Goal: Task Accomplishment & Management: Manage account settings

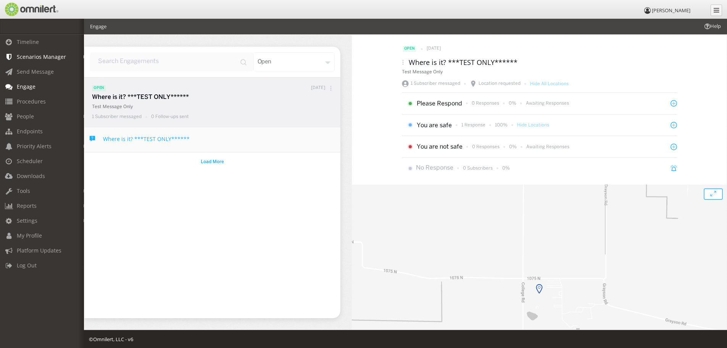
click at [41, 60] on link "Scenarios Manager" at bounding box center [45, 56] width 91 height 15
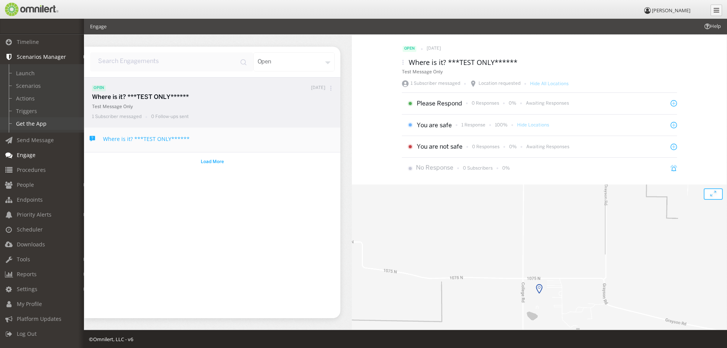
scroll to position [2, 0]
click at [32, 198] on span "Endpoints" at bounding box center [30, 199] width 26 height 7
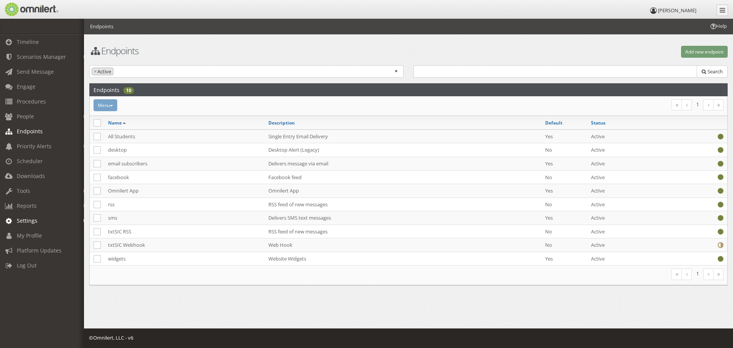
click at [36, 222] on span "Settings" at bounding box center [27, 220] width 21 height 7
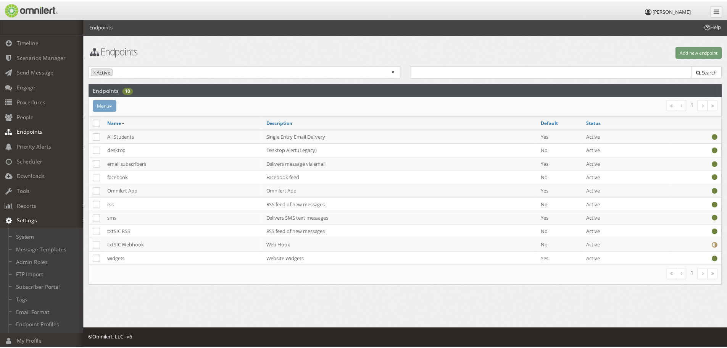
scroll to position [38, 0]
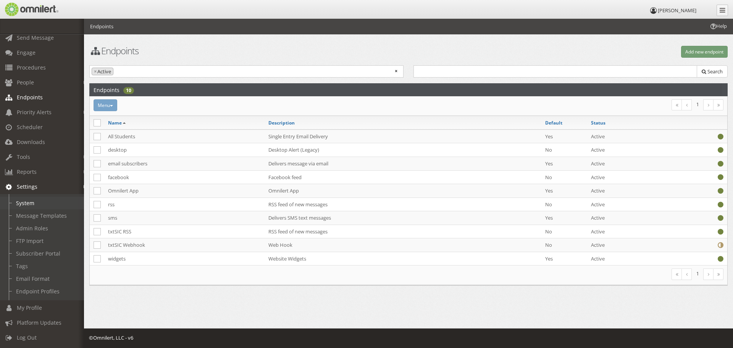
click at [34, 197] on link "System" at bounding box center [45, 203] width 91 height 13
click at [0, 0] on div at bounding box center [0, 0] width 0 height 0
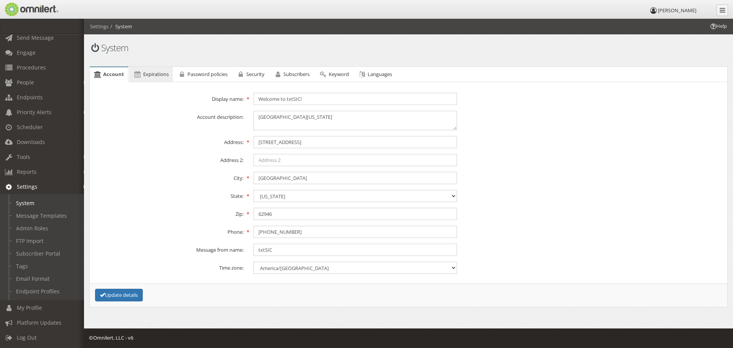
click at [146, 74] on span "Expirations" at bounding box center [156, 74] width 26 height 7
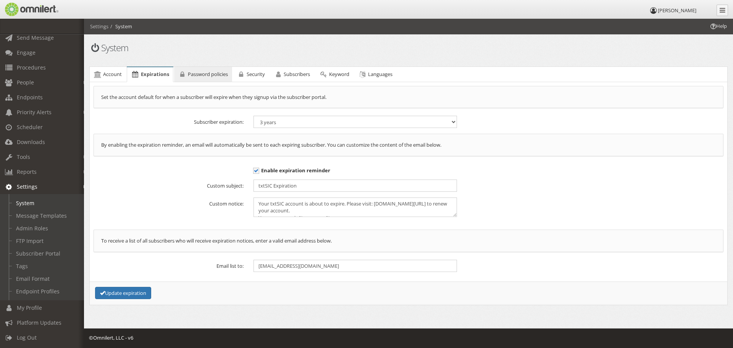
click at [182, 72] on icon at bounding box center [182, 74] width 8 height 5
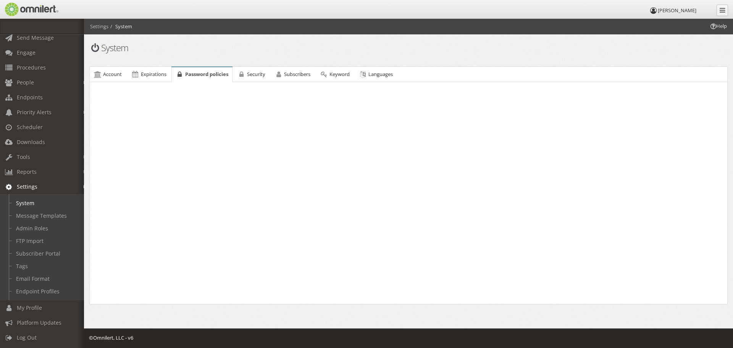
click at [182, 72] on icon at bounding box center [180, 74] width 8 height 5
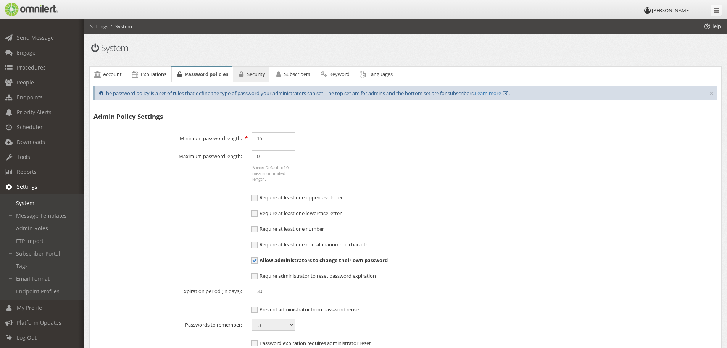
click at [252, 72] on span "Security" at bounding box center [256, 74] width 18 height 7
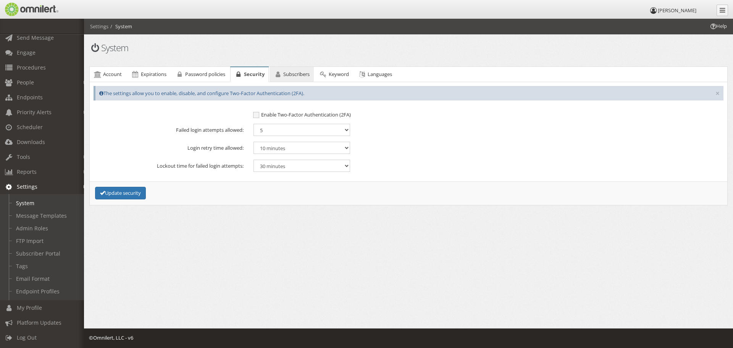
click at [298, 79] on link "Subscribers" at bounding box center [291, 74] width 44 height 15
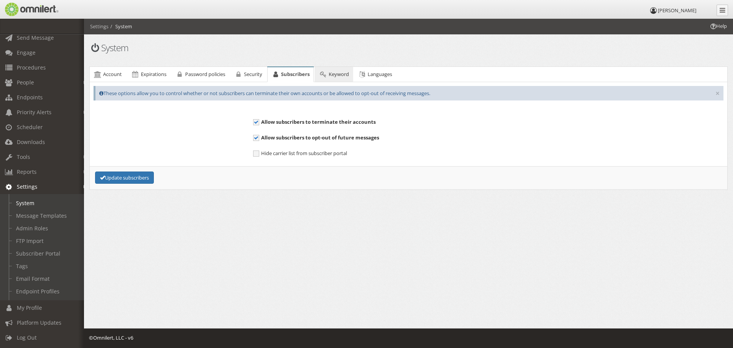
click at [328, 79] on link "Keyword" at bounding box center [333, 74] width 38 height 15
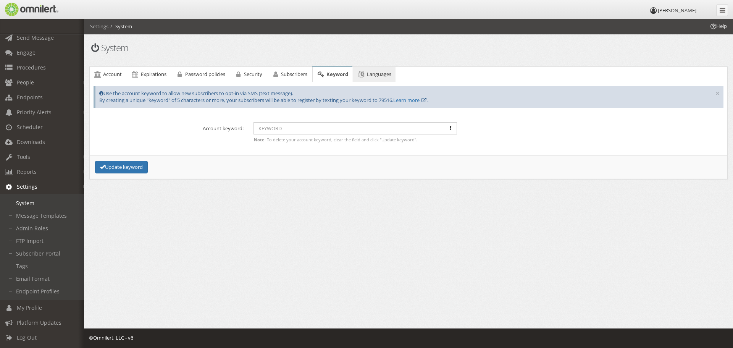
click at [370, 78] on link "Languages" at bounding box center [374, 74] width 42 height 15
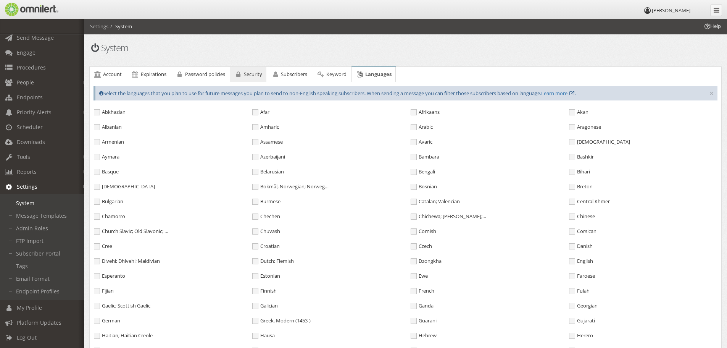
click at [259, 78] on link "Security" at bounding box center [248, 74] width 36 height 15
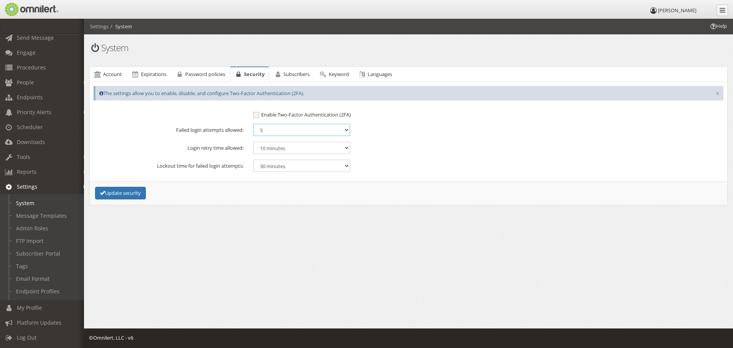
click at [266, 128] on select "5 6 7 8 9 10" at bounding box center [301, 130] width 97 height 12
select select "10"
click at [253, 124] on select "5 6 7 8 9 10" at bounding box center [301, 130] width 97 height 12
click at [112, 190] on button "Update security" at bounding box center [120, 193] width 51 height 13
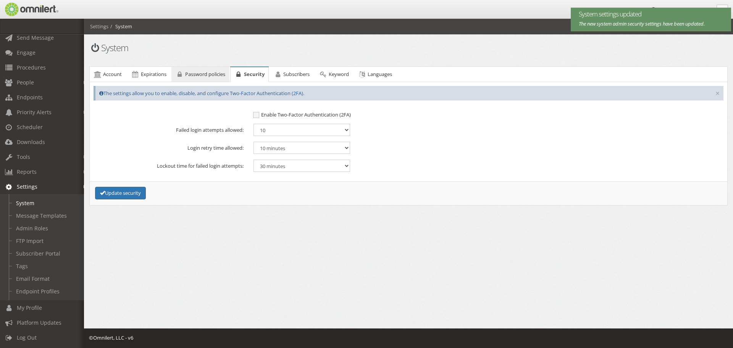
click at [199, 73] on span "Password policies" at bounding box center [205, 74] width 40 height 7
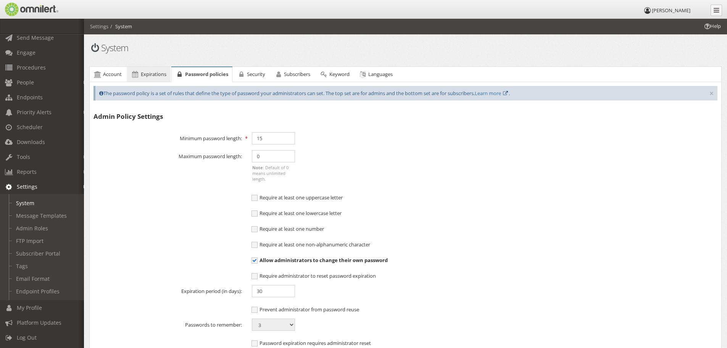
click at [147, 73] on span "Expirations" at bounding box center [154, 74] width 26 height 7
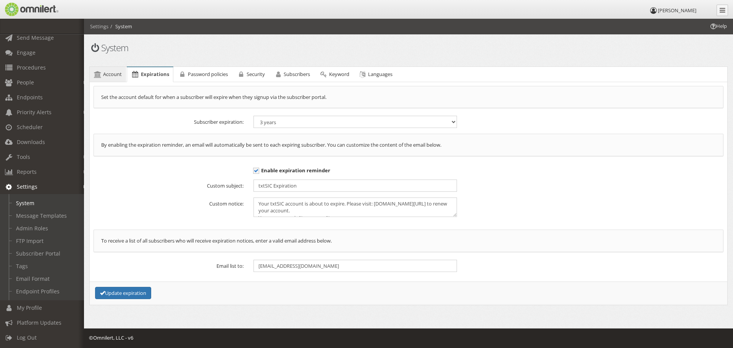
click at [114, 73] on span "Account" at bounding box center [112, 74] width 19 height 7
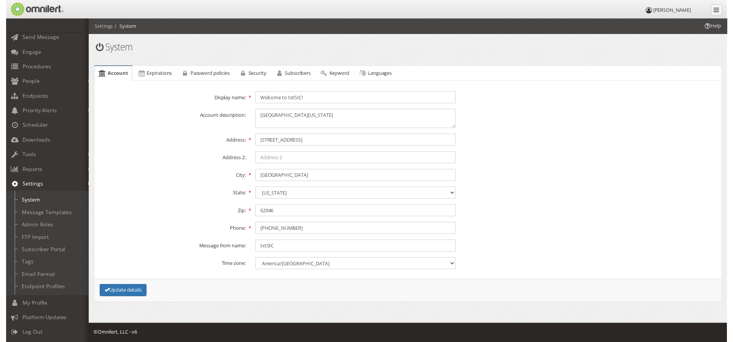
scroll to position [40, 0]
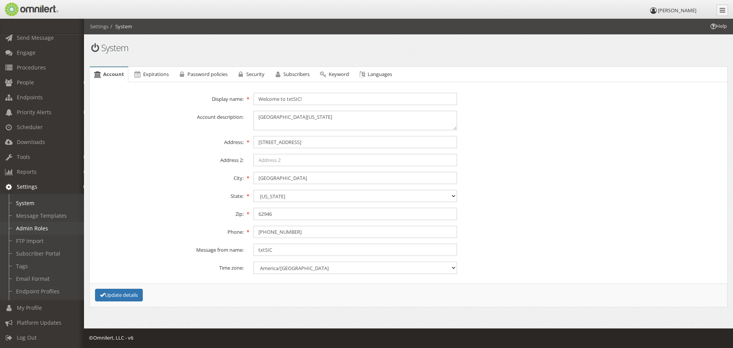
click at [27, 225] on link "Admin Roles" at bounding box center [45, 228] width 91 height 13
click at [0, 0] on div at bounding box center [0, 0] width 0 height 0
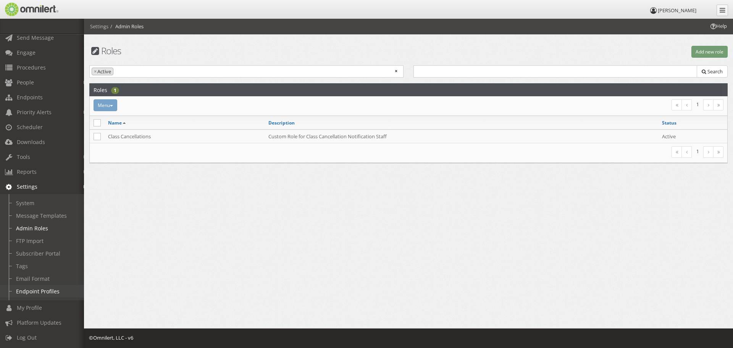
click at [36, 285] on link "Endpoint Profiles" at bounding box center [45, 291] width 91 height 13
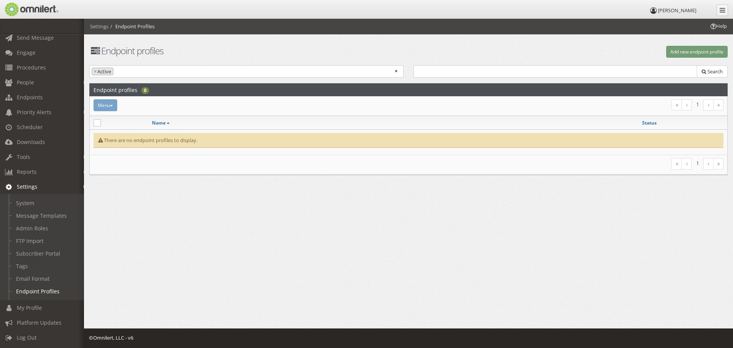
click at [128, 71] on input "search" at bounding box center [144, 71] width 58 height 7
click at [110, 105] on div "Menu Activate Inactivate [GEOGRAPHIC_DATA]" at bounding box center [302, 105] width 426 height 12
click at [677, 54] on button "Add new endpoint profile" at bounding box center [696, 52] width 61 height 12
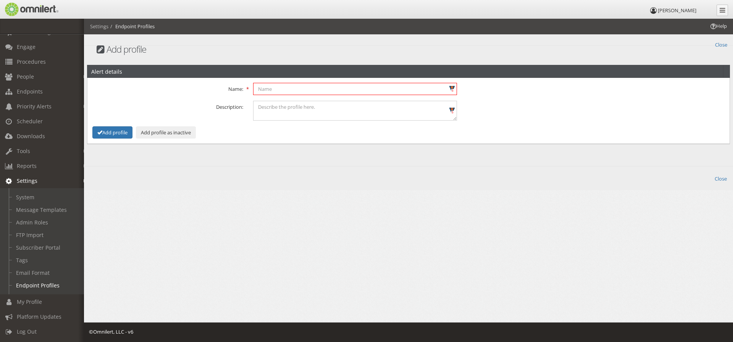
click at [279, 89] on input "text" at bounding box center [355, 89] width 204 height 12
click at [179, 175] on div "Back Close" at bounding box center [408, 178] width 647 height 9
click at [31, 298] on span "My Profile" at bounding box center [29, 301] width 25 height 7
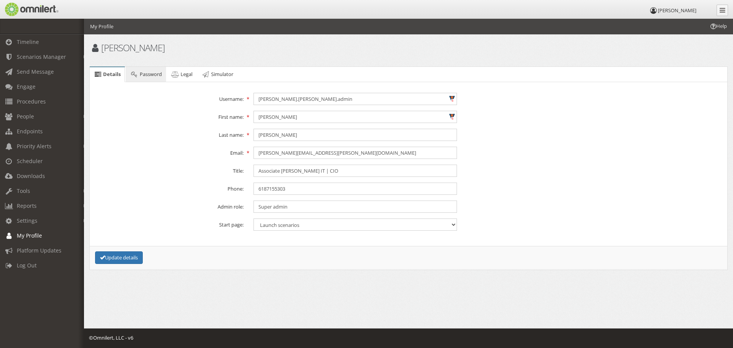
click at [150, 76] on span "Password" at bounding box center [151, 74] width 22 height 7
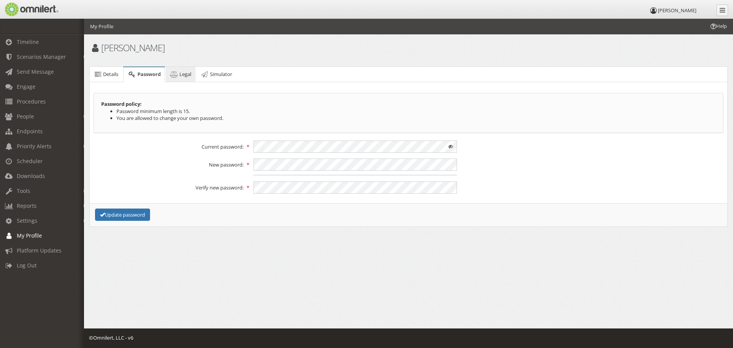
click at [177, 73] on icon at bounding box center [174, 74] width 8 height 5
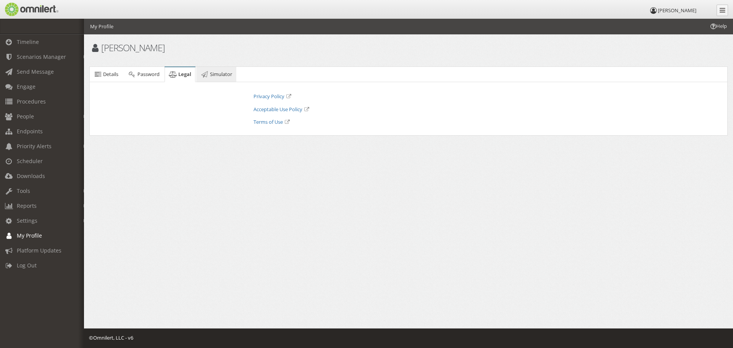
click at [217, 73] on span "Simulator" at bounding box center [221, 74] width 22 height 7
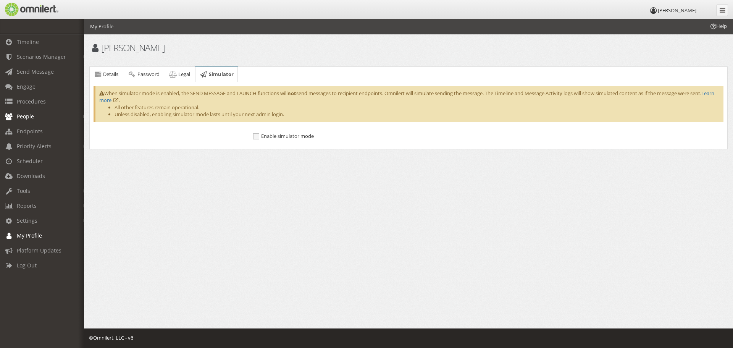
click at [31, 114] on span "People" at bounding box center [25, 116] width 17 height 7
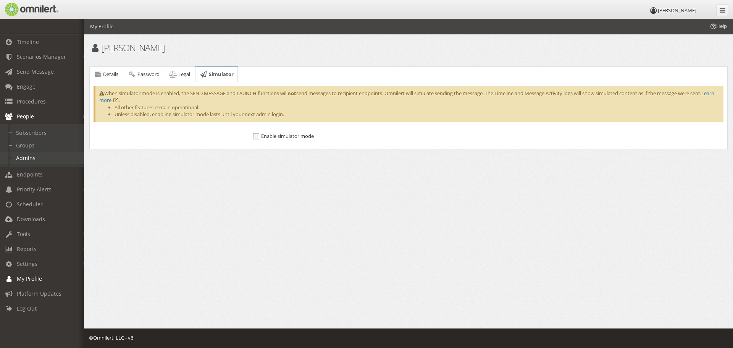
click at [27, 158] on link "Admins" at bounding box center [45, 158] width 91 height 13
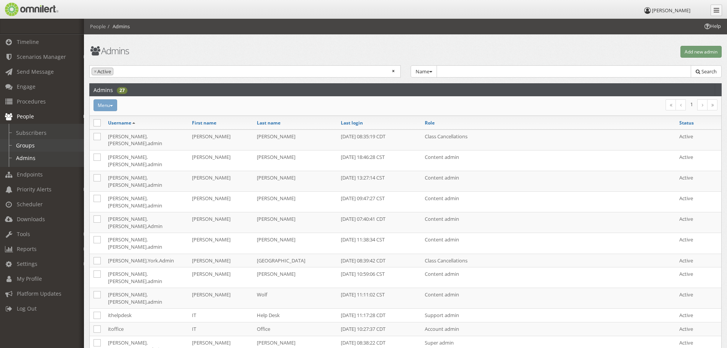
click at [23, 148] on link "Groups" at bounding box center [45, 145] width 91 height 13
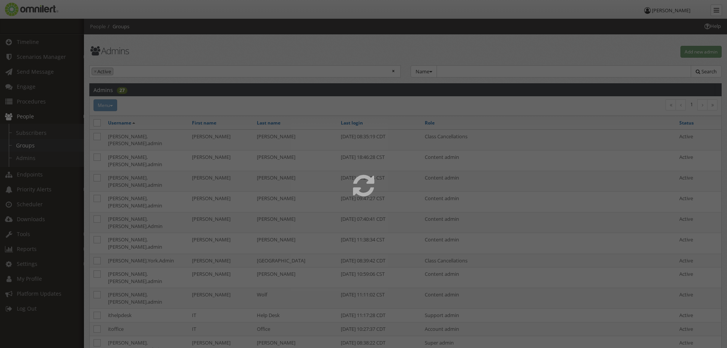
select select
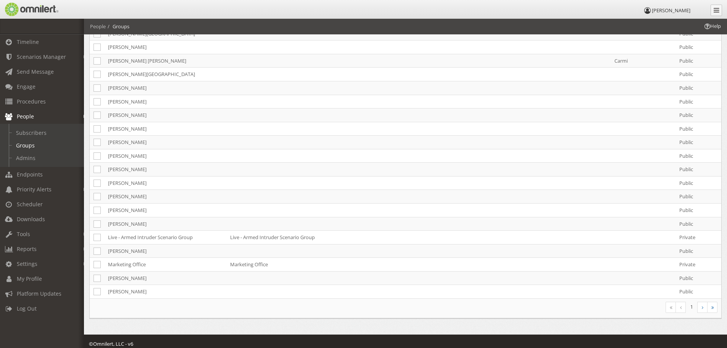
scroll to position [516, 0]
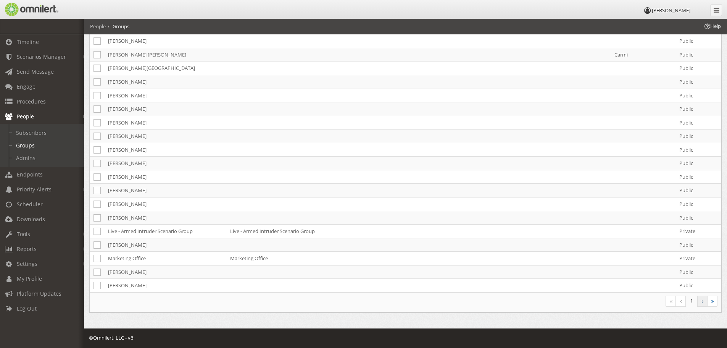
click at [701, 297] on link at bounding box center [702, 300] width 10 height 11
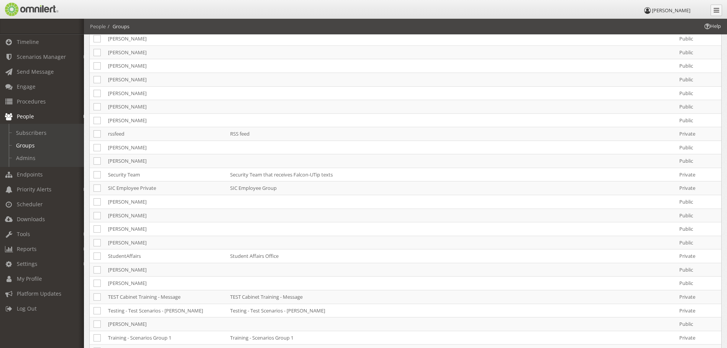
scroll to position [284, 0]
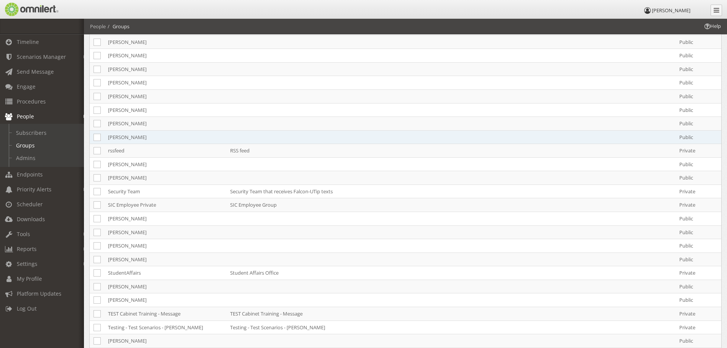
click at [110, 139] on td "[PERSON_NAME]" at bounding box center [165, 137] width 122 height 14
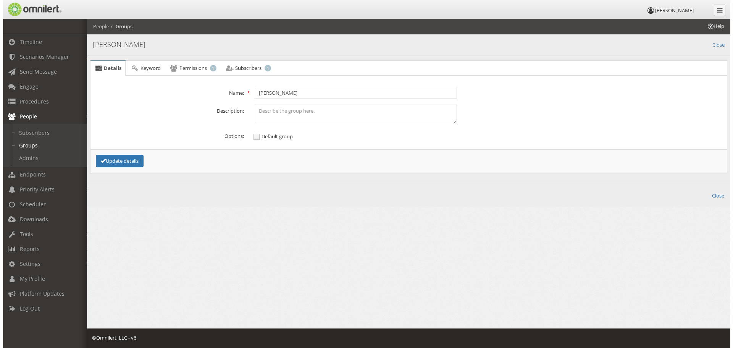
scroll to position [0, 0]
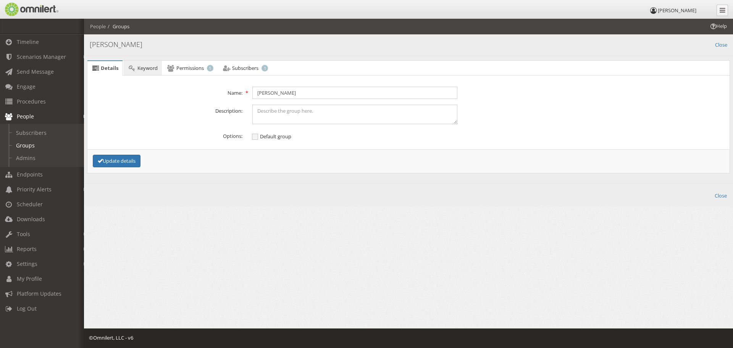
click at [139, 71] on span "Keyword" at bounding box center [147, 67] width 20 height 7
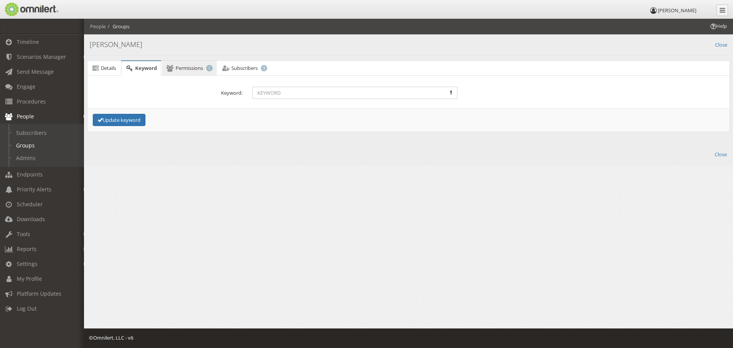
click at [193, 66] on span "Permissions" at bounding box center [189, 67] width 27 height 7
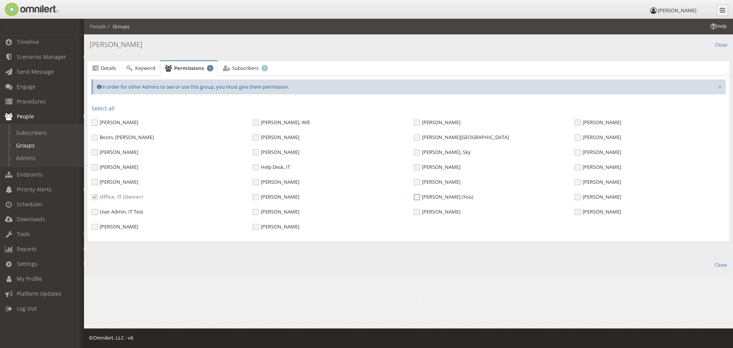
click at [419, 197] on span "[PERSON_NAME] (You)" at bounding box center [444, 196] width 60 height 7
click at [419, 197] on input "[PERSON_NAME] (You)" at bounding box center [417, 197] width 7 height 7
checkbox input "true"
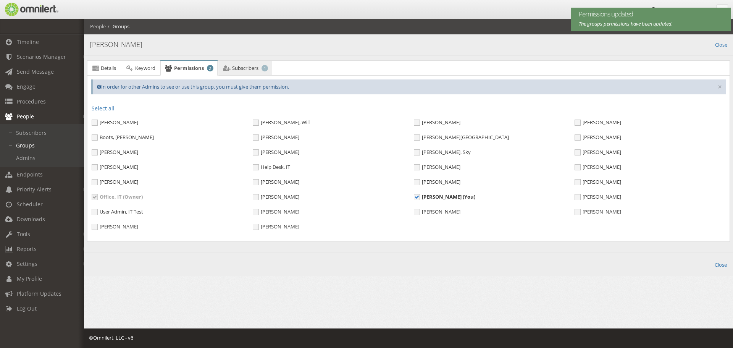
click at [235, 71] on span "Subscribers" at bounding box center [245, 67] width 26 height 7
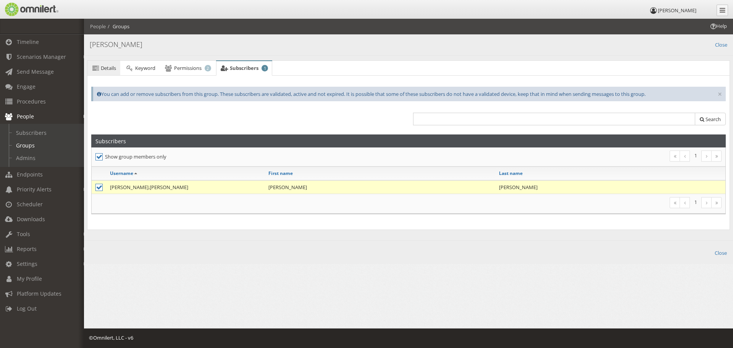
click at [108, 68] on span "Details" at bounding box center [108, 67] width 15 height 7
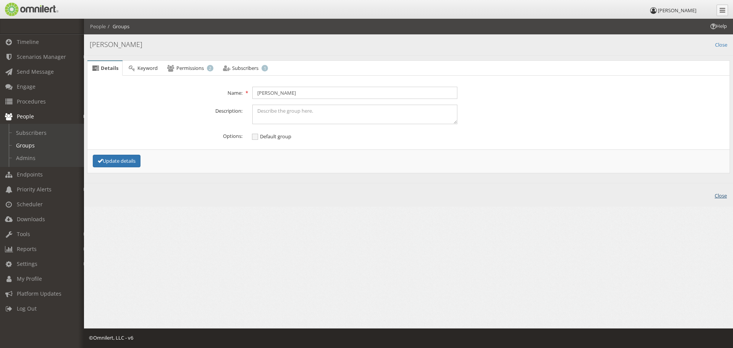
click at [719, 195] on link "Close" at bounding box center [720, 194] width 12 height 9
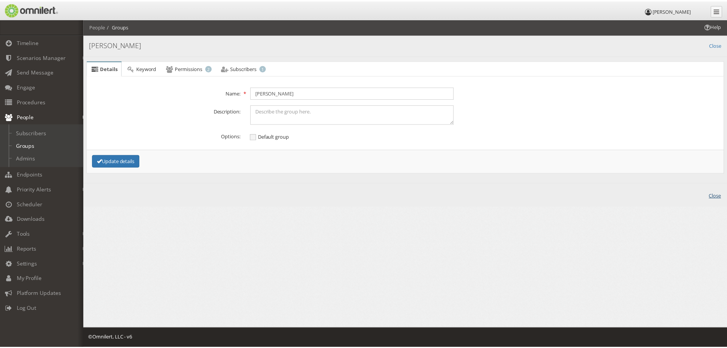
scroll to position [318, 0]
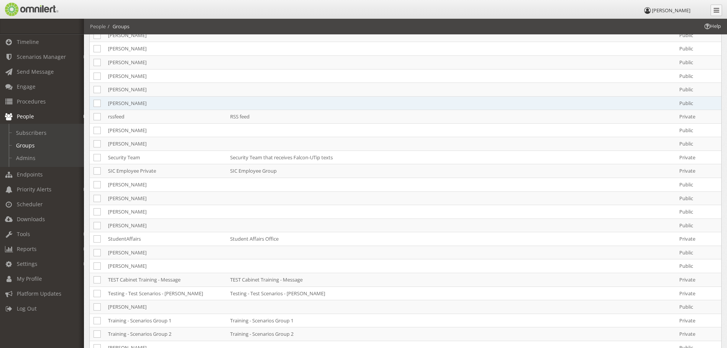
click at [123, 104] on td "[PERSON_NAME]" at bounding box center [165, 103] width 122 height 14
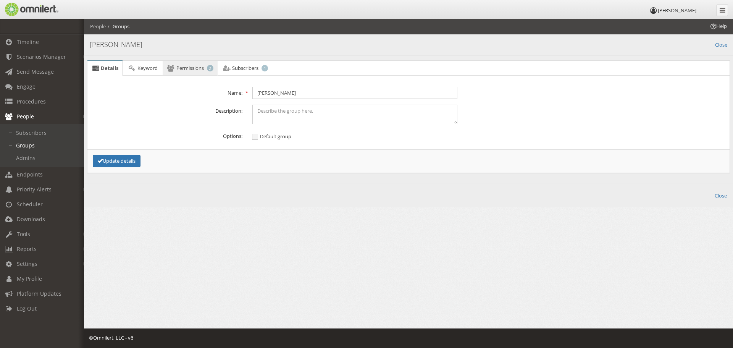
click at [196, 68] on span "Permissions" at bounding box center [189, 67] width 27 height 7
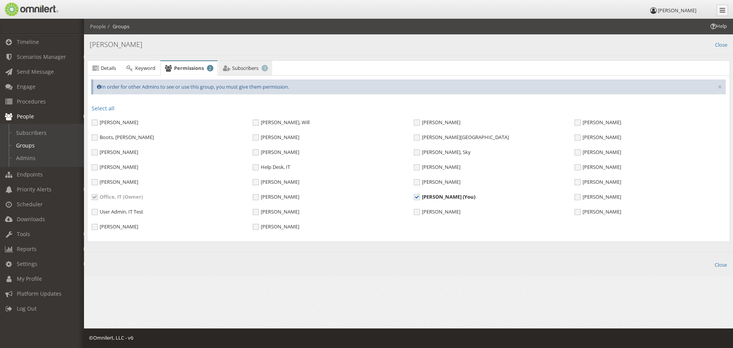
click at [243, 66] on span "Subscribers" at bounding box center [245, 67] width 26 height 7
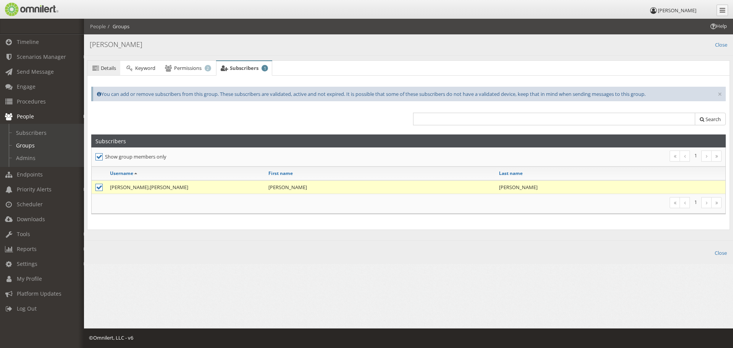
click at [103, 67] on span "Details" at bounding box center [108, 67] width 15 height 7
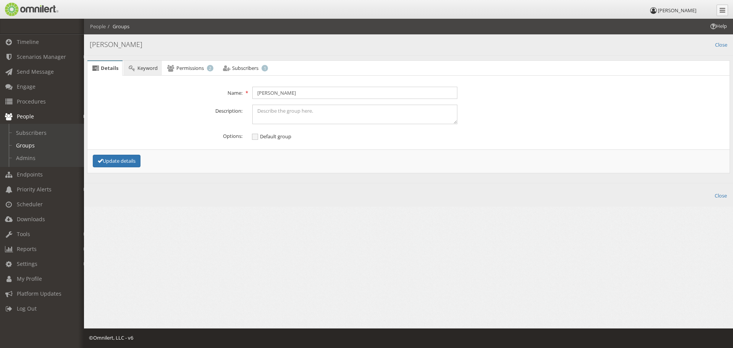
click at [153, 69] on span "Keyword" at bounding box center [147, 67] width 20 height 7
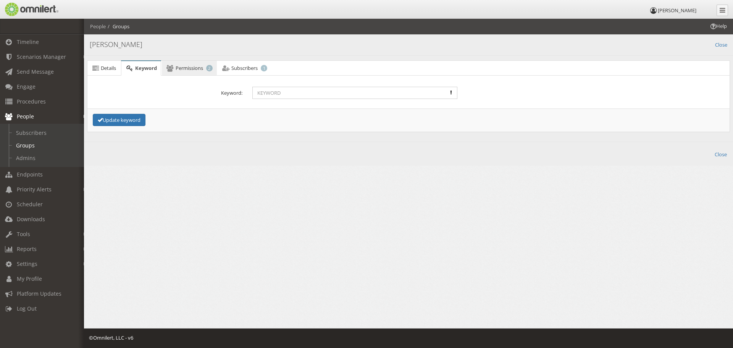
click at [176, 67] on span "Permissions" at bounding box center [189, 67] width 27 height 7
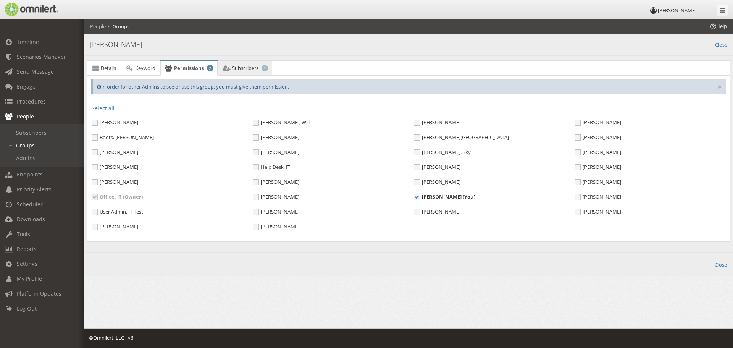
click at [240, 68] on span "Subscribers" at bounding box center [245, 67] width 26 height 7
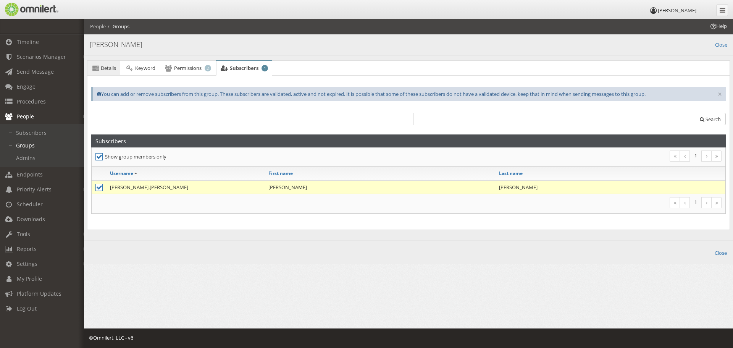
click at [109, 66] on span "Details" at bounding box center [108, 67] width 15 height 7
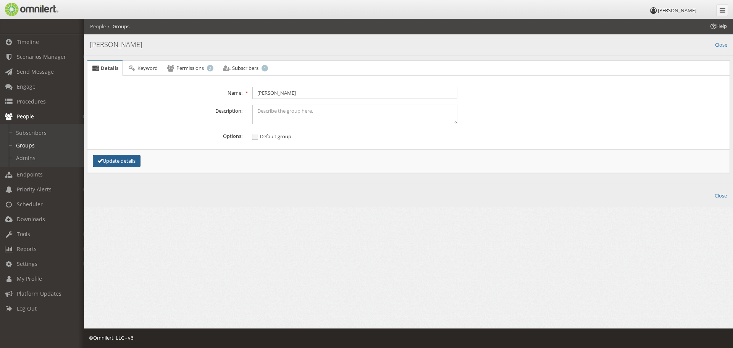
click at [123, 164] on button "Update details" at bounding box center [117, 161] width 48 height 13
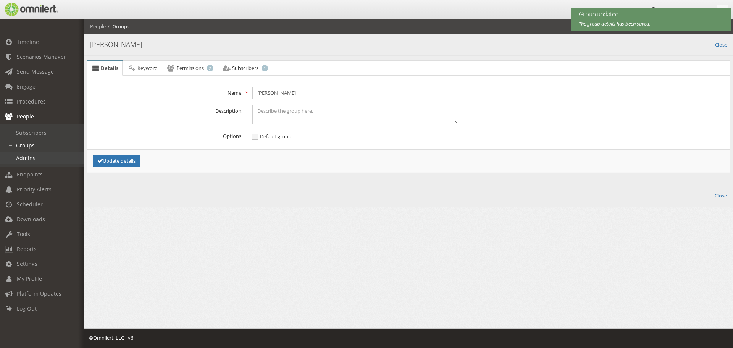
click at [17, 158] on link "Admins" at bounding box center [45, 158] width 91 height 13
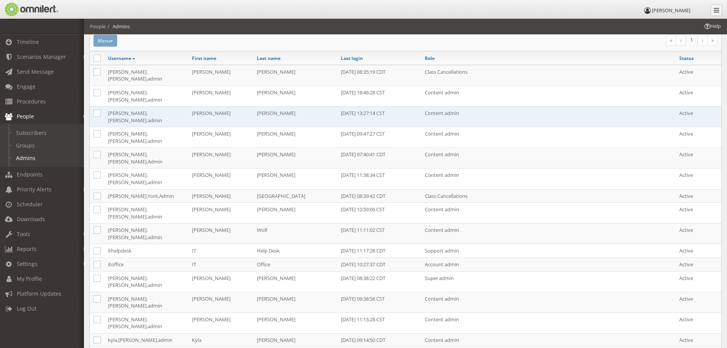
scroll to position [51, 0]
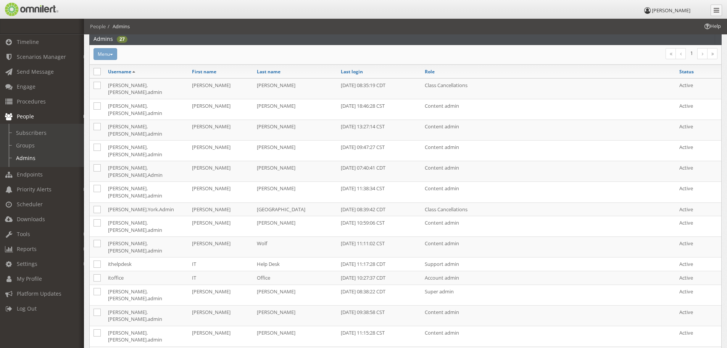
click at [29, 118] on span "People" at bounding box center [25, 116] width 17 height 7
click at [24, 135] on link "Subscribers" at bounding box center [45, 132] width 91 height 13
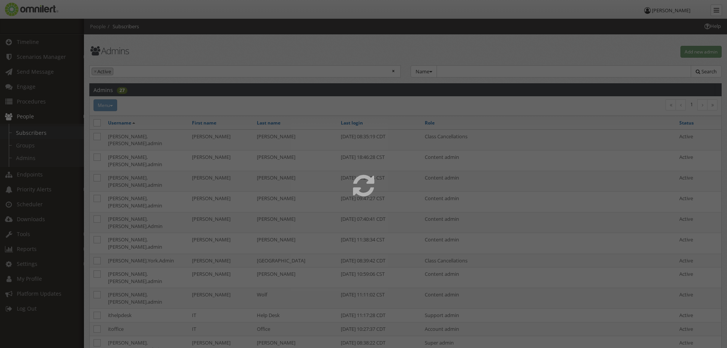
select select
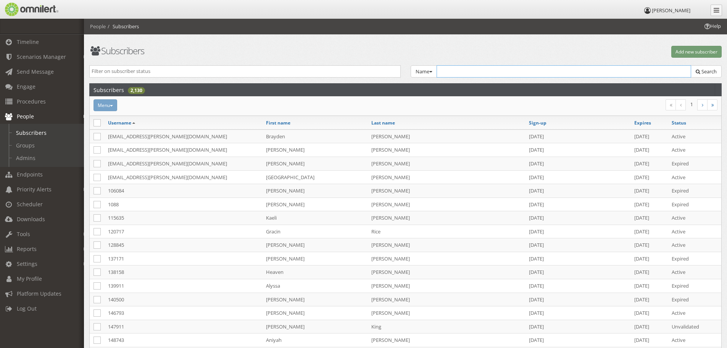
click at [451, 70] on input "text" at bounding box center [564, 71] width 255 height 12
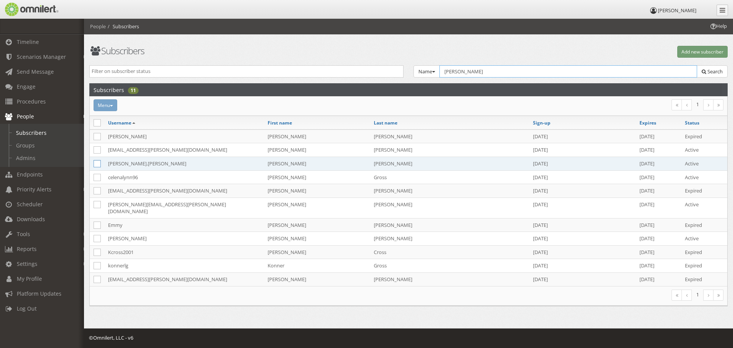
type input "[PERSON_NAME]"
click at [95, 165] on icon at bounding box center [97, 163] width 7 height 7
checkbox input "true"
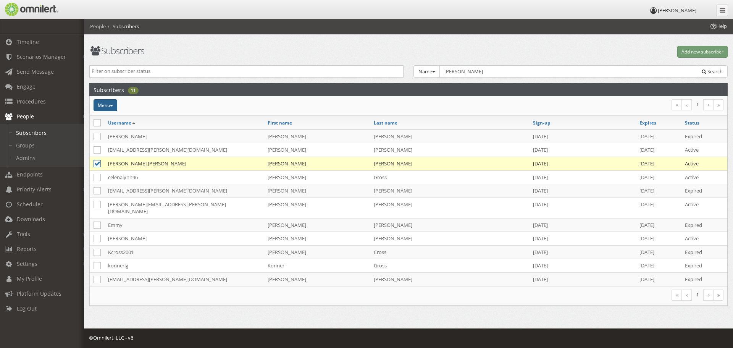
click at [113, 107] on button "Menu" at bounding box center [106, 105] width 24 height 12
click at [187, 106] on div "Menu Recent message activity Add to group Reset password Activate Inactivate [G…" at bounding box center [302, 105] width 426 height 12
click at [117, 165] on td "[PERSON_NAME].[PERSON_NAME]" at bounding box center [184, 163] width 160 height 14
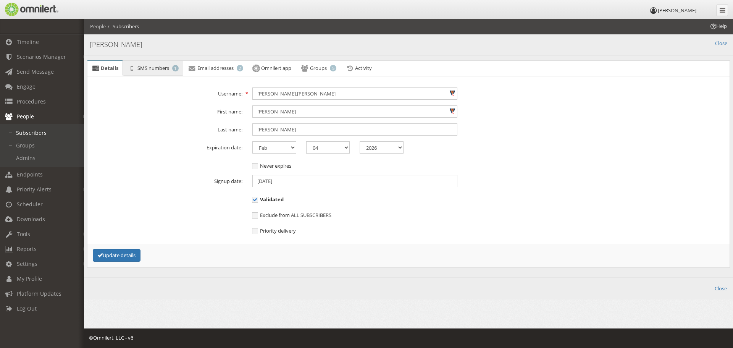
click at [148, 70] on span "SMS numbers" at bounding box center [153, 67] width 32 height 7
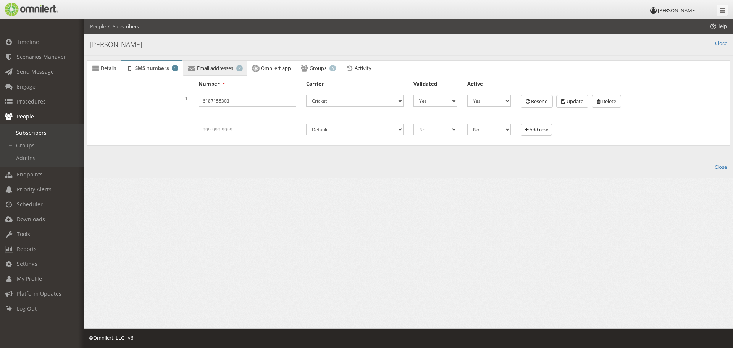
click at [199, 70] on span "Email addresses" at bounding box center [215, 67] width 36 height 7
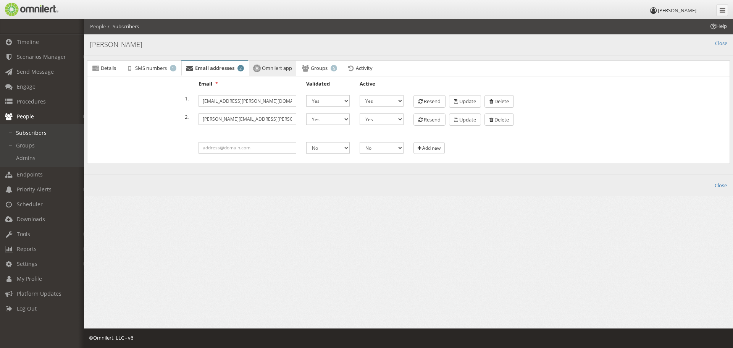
click at [276, 72] on link "Omnilert app" at bounding box center [272, 69] width 47 height 16
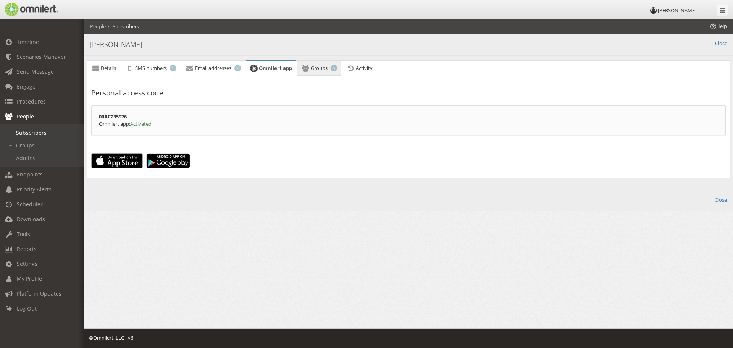
click at [318, 63] on link "Groups 5" at bounding box center [319, 68] width 44 height 15
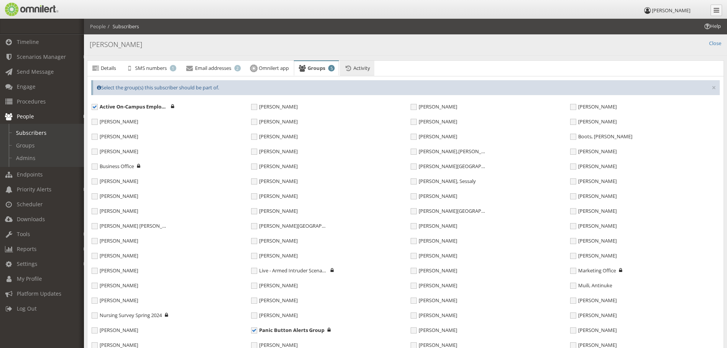
click at [352, 66] on icon at bounding box center [348, 68] width 8 height 5
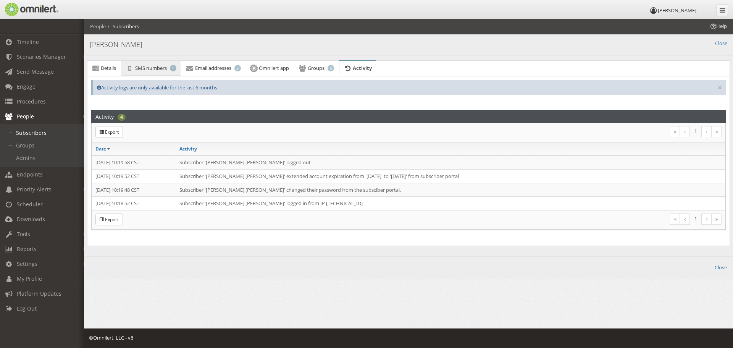
click at [144, 70] on span "SMS numbers" at bounding box center [151, 67] width 32 height 7
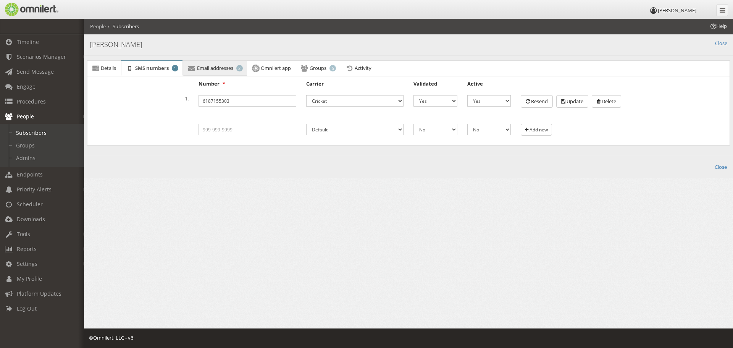
click at [202, 71] on span "Email addresses" at bounding box center [215, 67] width 36 height 7
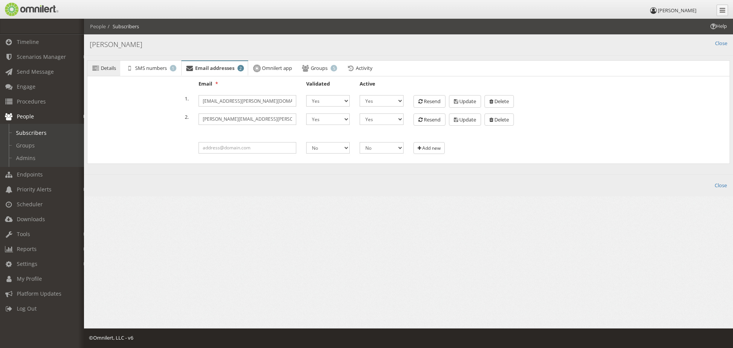
click at [114, 66] on span "Details" at bounding box center [108, 67] width 15 height 7
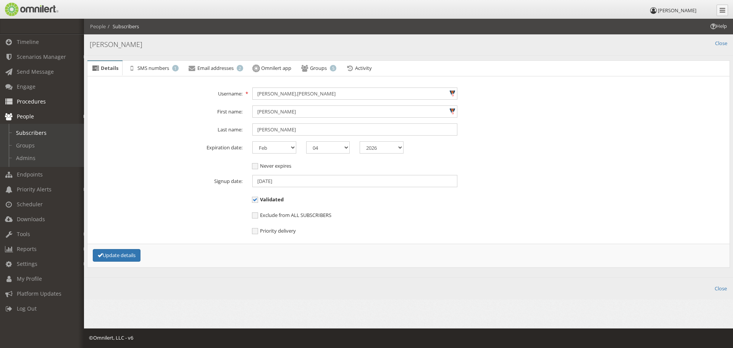
click at [23, 105] on span "Procedures" at bounding box center [31, 101] width 29 height 7
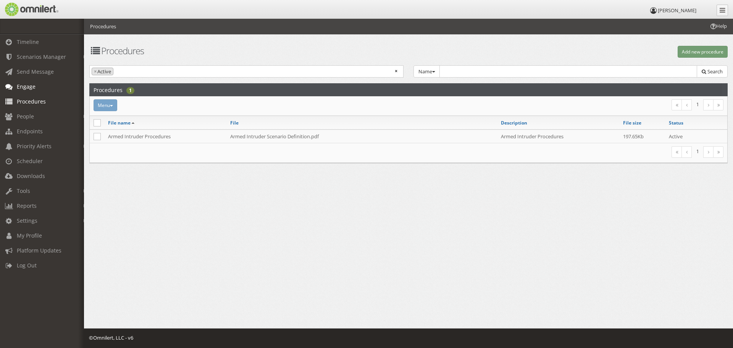
click at [21, 91] on link "Engage" at bounding box center [45, 86] width 91 height 15
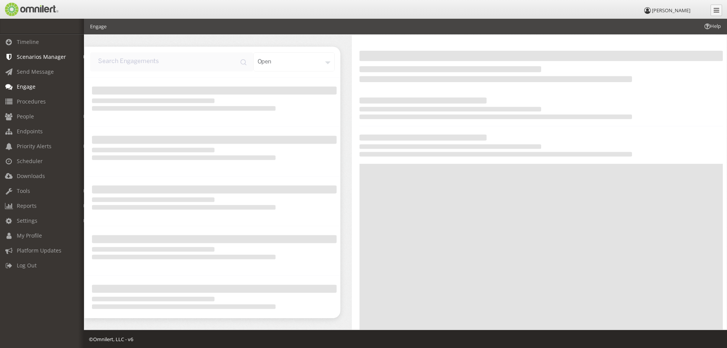
click at [35, 58] on span "Scenarios Manager" at bounding box center [41, 56] width 49 height 7
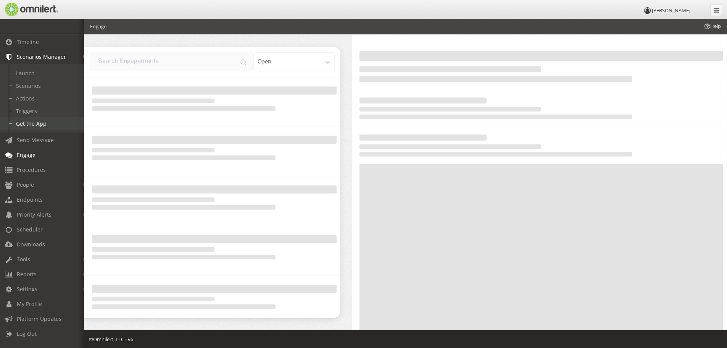
click at [21, 121] on link "Get the App" at bounding box center [45, 123] width 91 height 13
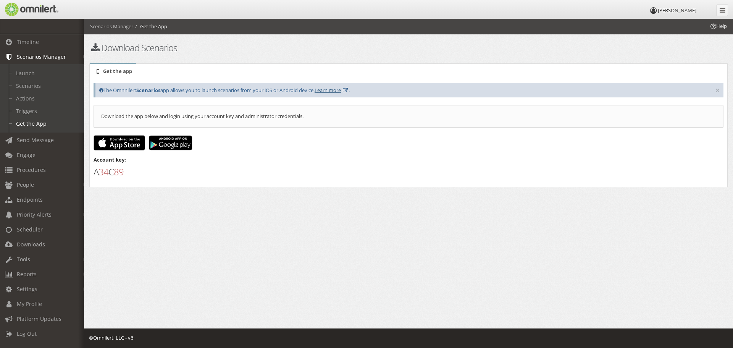
click at [341, 88] on link "Learn more" at bounding box center [327, 90] width 26 height 7
click at [124, 144] on img at bounding box center [120, 142] width 52 height 15
click at [30, 186] on span "People" at bounding box center [25, 184] width 17 height 7
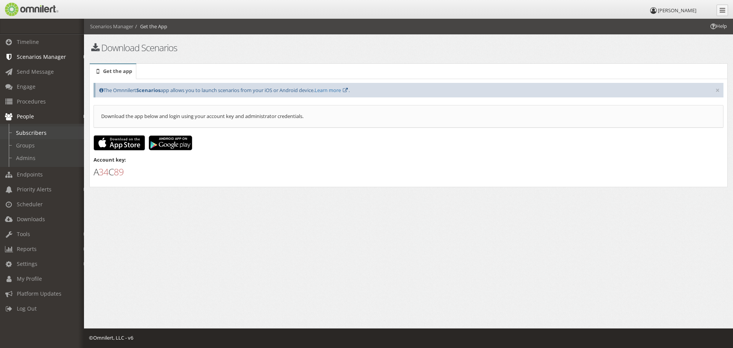
click at [34, 131] on link "Subscribers" at bounding box center [45, 132] width 91 height 13
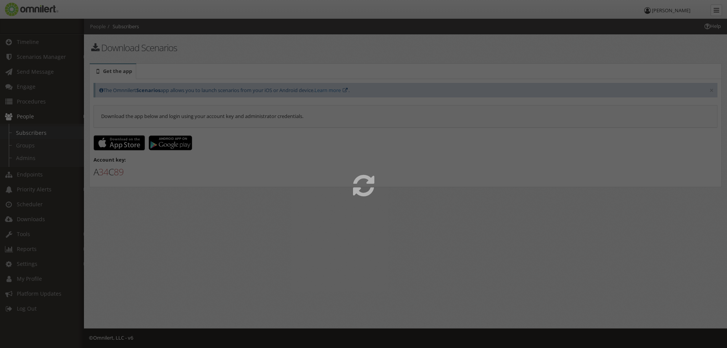
select select
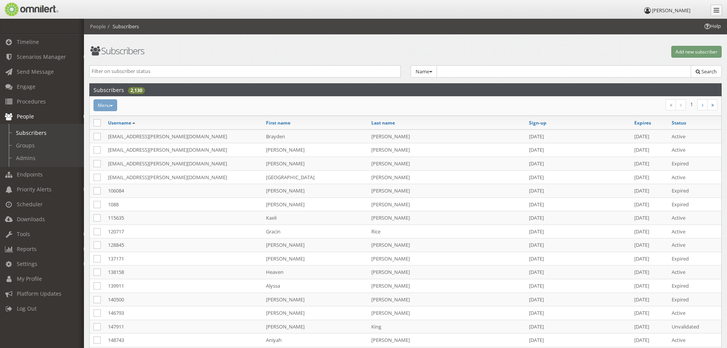
click at [23, 114] on span "People" at bounding box center [25, 116] width 17 height 7
click at [24, 101] on span "Procedures" at bounding box center [31, 101] width 29 height 7
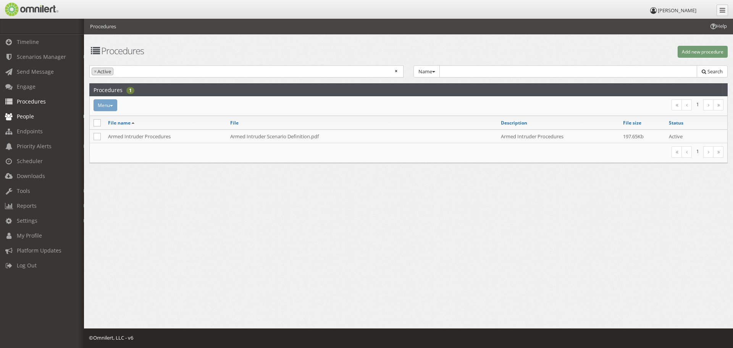
click at [25, 115] on span "People" at bounding box center [25, 116] width 17 height 7
click at [25, 39] on span "Timeline" at bounding box center [28, 41] width 22 height 7
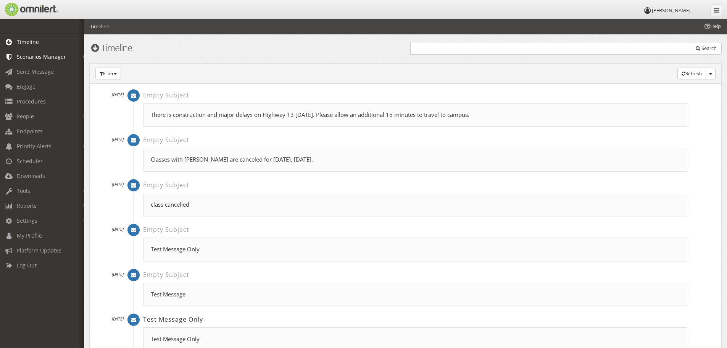
click at [28, 57] on span "Scenarios Manager" at bounding box center [41, 56] width 49 height 7
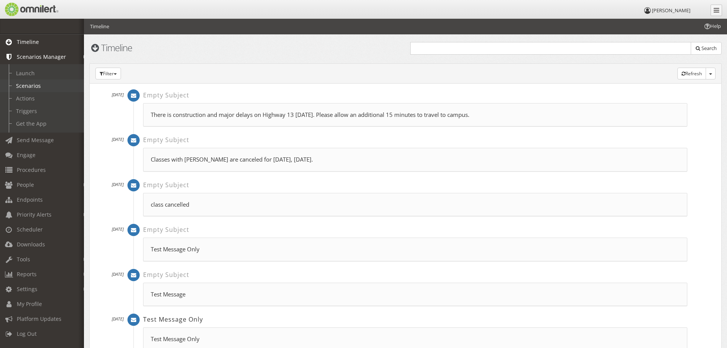
click at [26, 82] on link "Scenarios" at bounding box center [45, 85] width 91 height 13
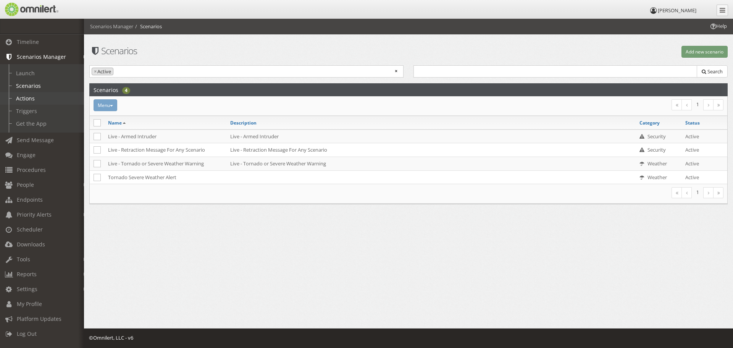
click at [39, 94] on link "Actions" at bounding box center [45, 98] width 91 height 13
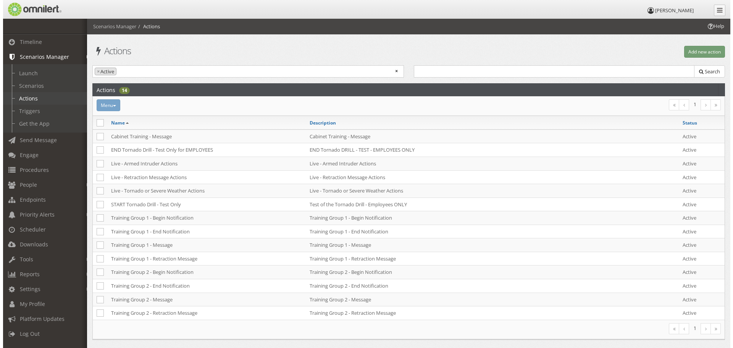
scroll to position [2, 0]
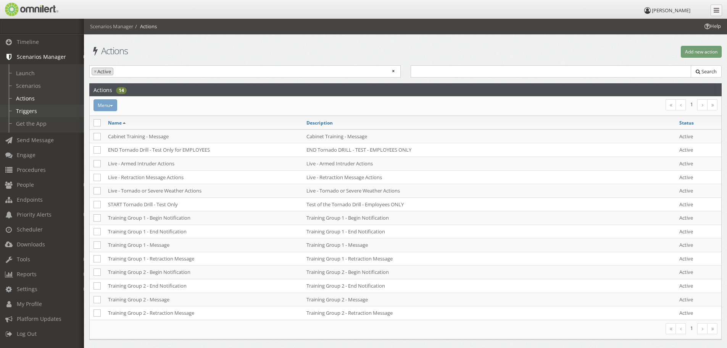
click at [42, 113] on link "Triggers" at bounding box center [45, 111] width 91 height 13
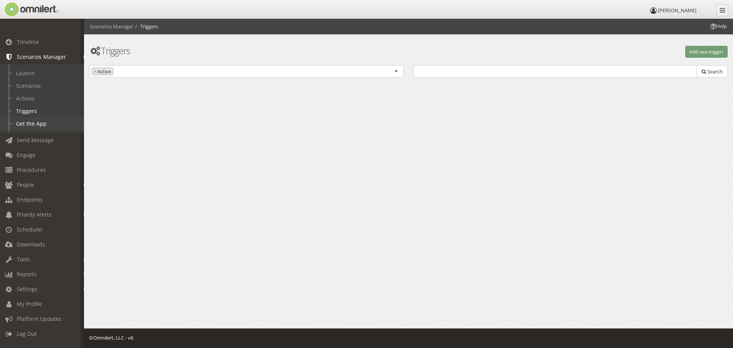
click at [39, 121] on link "Get the App" at bounding box center [45, 123] width 91 height 13
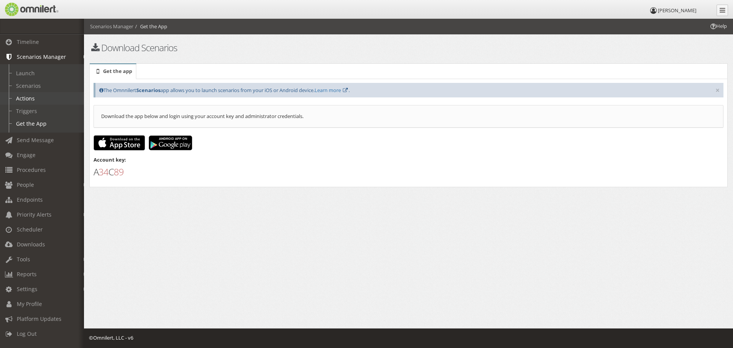
click at [33, 100] on link "Actions" at bounding box center [45, 98] width 91 height 13
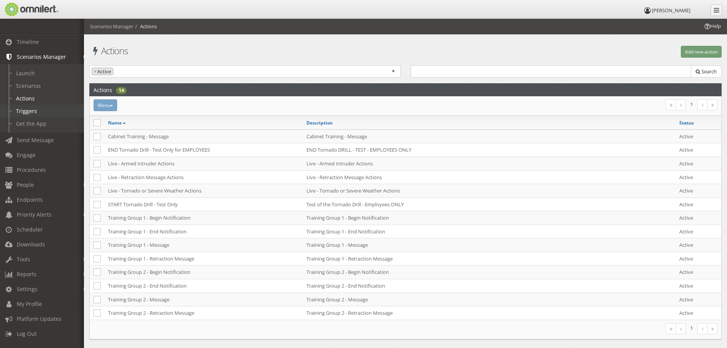
click at [37, 108] on link "Triggers" at bounding box center [45, 111] width 91 height 13
